Goal: Task Accomplishment & Management: Use online tool/utility

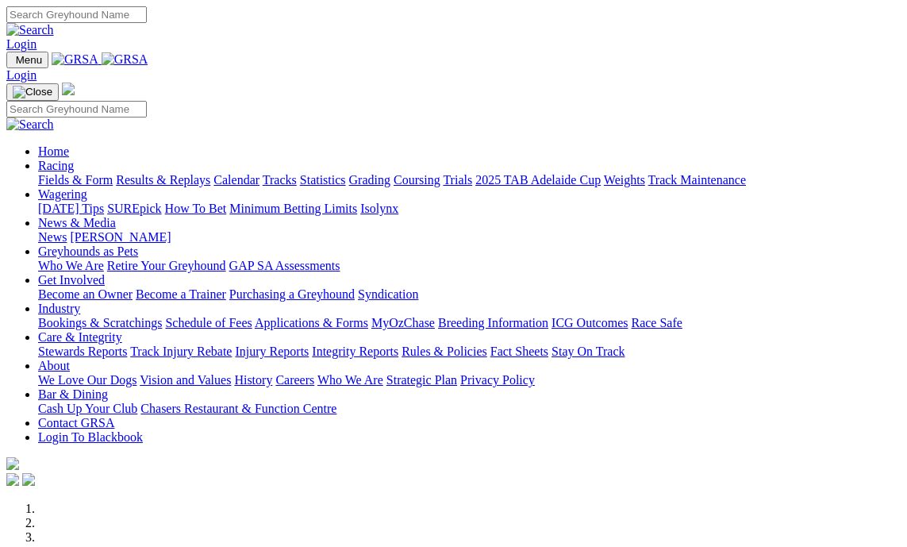
click at [99, 316] on link "Bookings & Scratchings" at bounding box center [100, 322] width 124 height 13
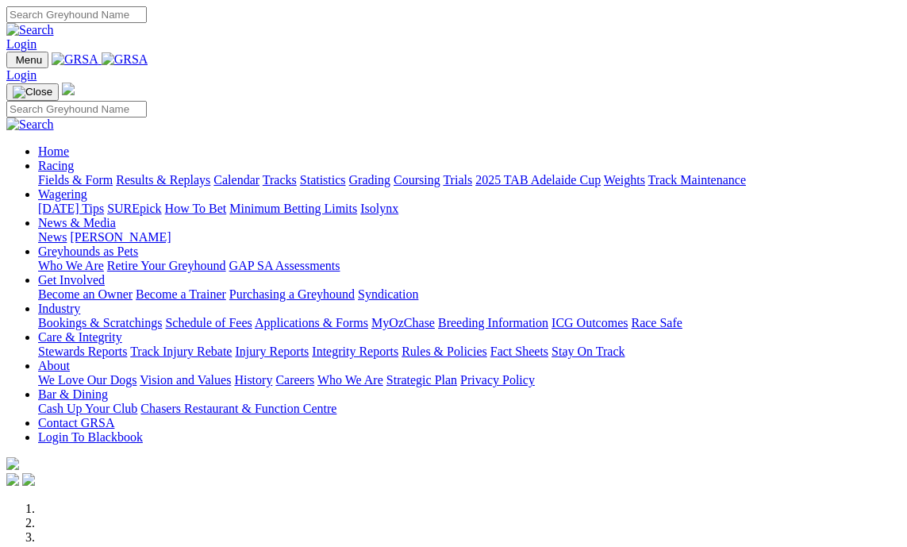
click at [114, 316] on link "Bookings & Scratchings" at bounding box center [100, 322] width 124 height 13
